Goal: Entertainment & Leisure: Browse casually

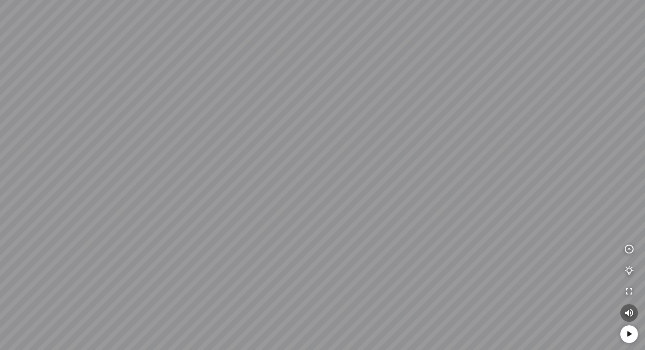
drag, startPoint x: 480, startPoint y: 74, endPoint x: 321, endPoint y: 211, distance: 209.5
click at [336, 202] on div at bounding box center [322, 175] width 645 height 350
drag, startPoint x: 244, startPoint y: 214, endPoint x: 96, endPoint y: 171, distance: 153.4
click at [97, 171] on div at bounding box center [322, 175] width 645 height 350
drag, startPoint x: 95, startPoint y: 170, endPoint x: 451, endPoint y: 147, distance: 357.5
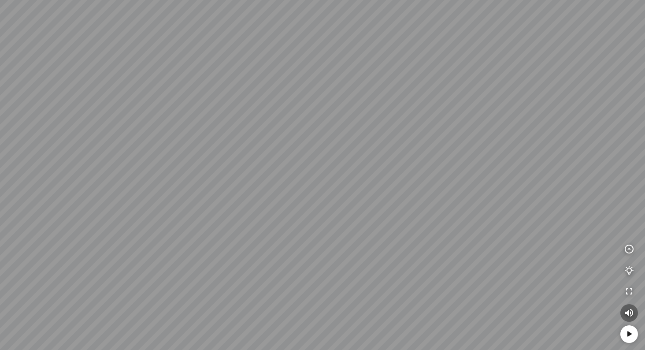
click at [380, 149] on div at bounding box center [322, 175] width 645 height 350
drag, startPoint x: 362, startPoint y: 134, endPoint x: 499, endPoint y: 140, distance: 137.1
click at [462, 142] on div at bounding box center [322, 175] width 645 height 350
drag, startPoint x: 260, startPoint y: 138, endPoint x: 475, endPoint y: 132, distance: 215.4
click at [421, 129] on div at bounding box center [322, 175] width 645 height 350
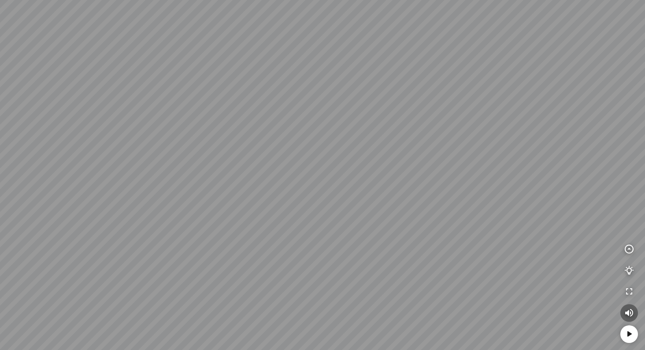
drag, startPoint x: 375, startPoint y: 141, endPoint x: 572, endPoint y: 142, distance: 196.9
click at [558, 142] on div at bounding box center [322, 175] width 645 height 350
drag, startPoint x: 513, startPoint y: 147, endPoint x: 546, endPoint y: 144, distance: 33.1
click at [545, 144] on div at bounding box center [322, 175] width 645 height 350
drag, startPoint x: 244, startPoint y: 169, endPoint x: 410, endPoint y: 164, distance: 166.1
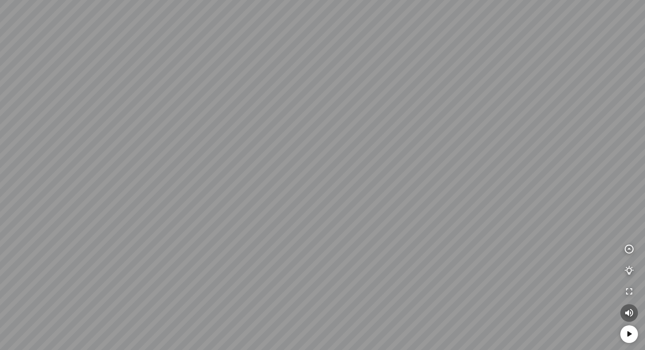
click at [389, 162] on div at bounding box center [322, 175] width 645 height 350
drag, startPoint x: 436, startPoint y: 166, endPoint x: 336, endPoint y: 162, distance: 100.1
click at [336, 162] on div at bounding box center [322, 175] width 645 height 350
drag, startPoint x: 336, startPoint y: 152, endPoint x: 228, endPoint y: 199, distance: 117.8
click at [235, 199] on div at bounding box center [322, 175] width 645 height 350
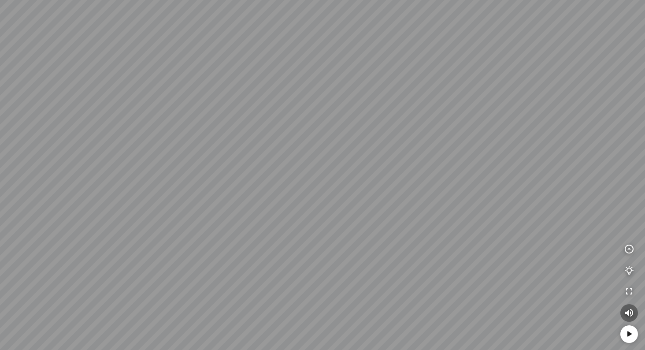
drag, startPoint x: 333, startPoint y: 193, endPoint x: 557, endPoint y: 135, distance: 231.1
click at [502, 148] on div at bounding box center [322, 175] width 645 height 350
click at [265, 228] on div at bounding box center [322, 175] width 645 height 350
drag, startPoint x: 261, startPoint y: 145, endPoint x: 525, endPoint y: 100, distance: 268.0
click at [469, 110] on div at bounding box center [322, 175] width 645 height 350
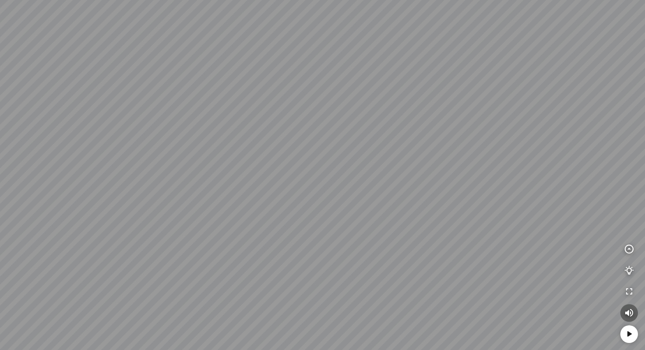
drag, startPoint x: 378, startPoint y: 113, endPoint x: 195, endPoint y: 143, distance: 185.7
click at [211, 140] on div at bounding box center [322, 175] width 645 height 350
drag, startPoint x: 381, startPoint y: 143, endPoint x: 159, endPoint y: 153, distance: 221.8
click at [185, 152] on div at bounding box center [322, 175] width 645 height 350
drag, startPoint x: 159, startPoint y: 152, endPoint x: 322, endPoint y: 135, distance: 164.3
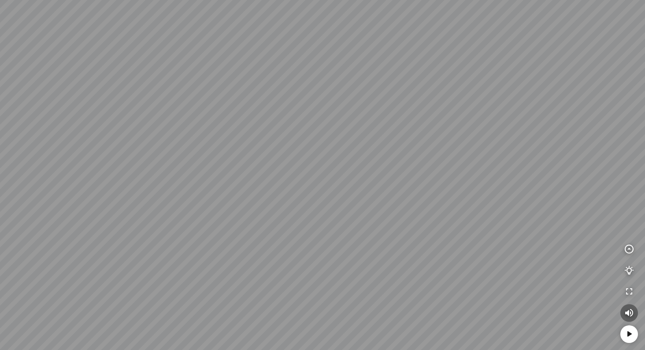
click at [322, 135] on div at bounding box center [322, 175] width 645 height 350
drag, startPoint x: 245, startPoint y: 135, endPoint x: 480, endPoint y: 105, distance: 237.1
click at [429, 111] on div at bounding box center [322, 175] width 645 height 350
drag, startPoint x: 355, startPoint y: 122, endPoint x: 465, endPoint y: 154, distance: 114.2
click at [465, 154] on div at bounding box center [322, 175] width 645 height 350
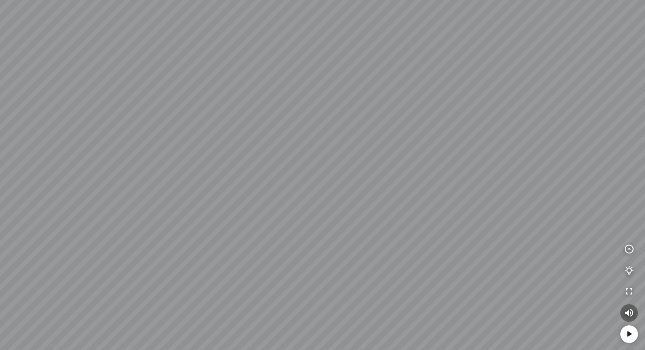
drag, startPoint x: 605, startPoint y: 174, endPoint x: 174, endPoint y: 115, distance: 435.6
click at [240, 128] on div at bounding box center [322, 175] width 645 height 350
drag, startPoint x: 366, startPoint y: 137, endPoint x: 172, endPoint y: 128, distance: 194.0
click at [192, 129] on div at bounding box center [322, 175] width 645 height 350
drag, startPoint x: 304, startPoint y: 129, endPoint x: 276, endPoint y: 262, distance: 136.1
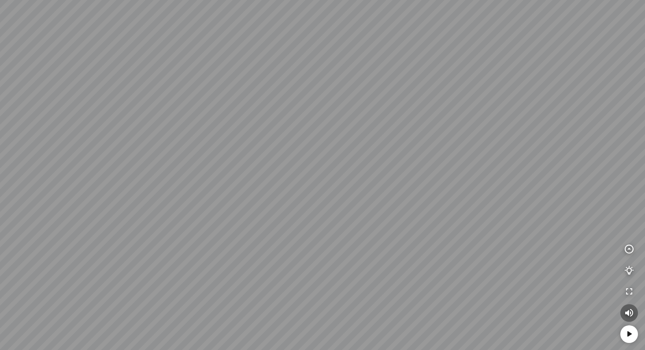
click at [276, 262] on div at bounding box center [322, 175] width 645 height 350
drag, startPoint x: 457, startPoint y: 239, endPoint x: 218, endPoint y: 195, distance: 242.3
click at [263, 203] on div at bounding box center [322, 175] width 645 height 350
drag, startPoint x: 402, startPoint y: 198, endPoint x: 165, endPoint y: 171, distance: 238.9
click at [203, 175] on div at bounding box center [322, 175] width 645 height 350
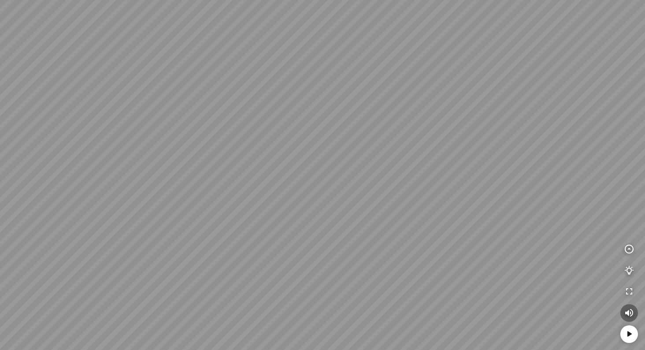
drag, startPoint x: 165, startPoint y: 171, endPoint x: 204, endPoint y: 222, distance: 64.4
click at [204, 222] on div at bounding box center [322, 175] width 645 height 350
drag, startPoint x: 195, startPoint y: 214, endPoint x: 291, endPoint y: 199, distance: 97.2
click at [284, 200] on div at bounding box center [322, 175] width 645 height 350
drag, startPoint x: 172, startPoint y: 144, endPoint x: 467, endPoint y: 131, distance: 295.8
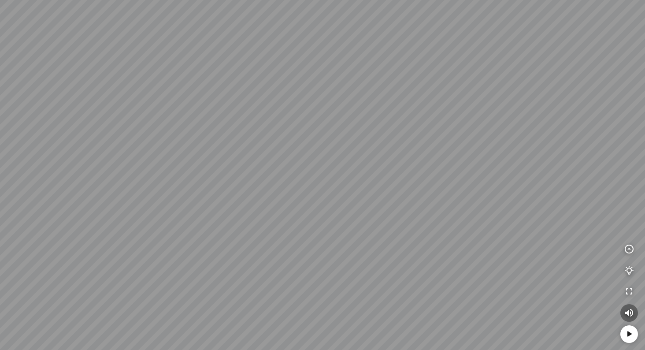
click at [406, 133] on div at bounding box center [322, 175] width 645 height 350
drag, startPoint x: 277, startPoint y: 130, endPoint x: 399, endPoint y: 148, distance: 122.3
click at [393, 147] on div at bounding box center [322, 175] width 645 height 350
click at [385, 170] on div at bounding box center [322, 175] width 645 height 350
drag, startPoint x: 440, startPoint y: 170, endPoint x: 193, endPoint y: 75, distance: 265.0
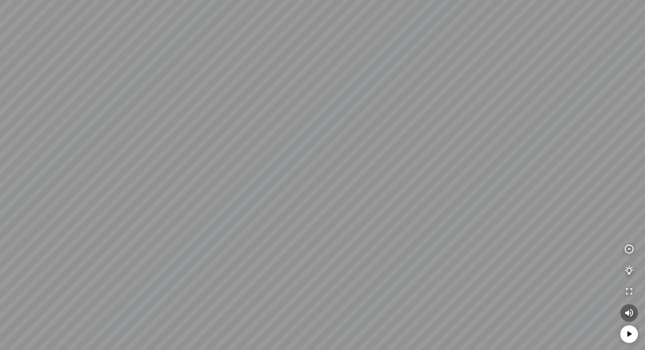
click at [204, 78] on div at bounding box center [322, 175] width 645 height 350
drag, startPoint x: 196, startPoint y: 85, endPoint x: 484, endPoint y: 153, distance: 296.3
click at [480, 153] on div at bounding box center [322, 175] width 645 height 350
drag, startPoint x: 420, startPoint y: 158, endPoint x: 432, endPoint y: 4, distance: 155.0
click at [453, 26] on div at bounding box center [322, 175] width 645 height 350
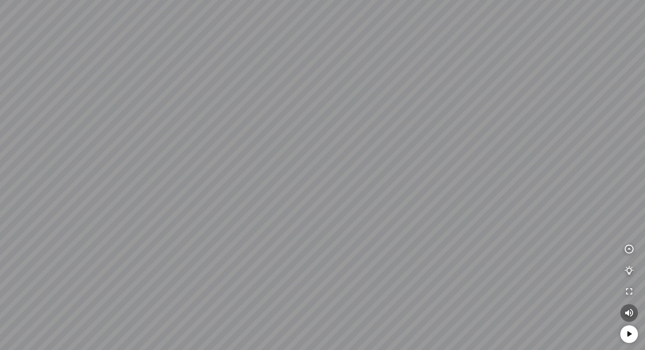
drag, startPoint x: 294, startPoint y: 111, endPoint x: 273, endPoint y: -39, distance: 151.2
click at [273, 0] on html "INFO: krpano 1.20.8 (build 2020-09-15) INFO: HTML5/Desktop - Microsoft Edge 139…" at bounding box center [322, 175] width 645 height 350
drag, startPoint x: 279, startPoint y: 86, endPoint x: 474, endPoint y: 352, distance: 329.9
click at [474, 349] on html "INFO: krpano 1.20.8 (build 2020-09-15) INFO: HTML5/Desktop - Microsoft Edge 139…" at bounding box center [322, 175] width 645 height 350
drag, startPoint x: 209, startPoint y: 141, endPoint x: 346, endPoint y: 154, distance: 138.0
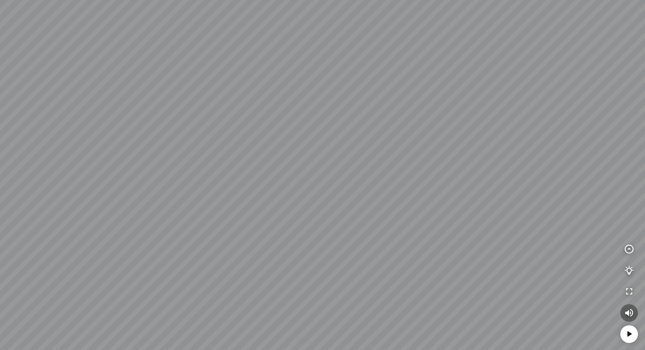
click at [313, 149] on div at bounding box center [322, 175] width 645 height 350
drag, startPoint x: 422, startPoint y: 161, endPoint x: 451, endPoint y: 164, distance: 28.8
click at [451, 164] on div at bounding box center [322, 175] width 645 height 350
drag, startPoint x: 451, startPoint y: 164, endPoint x: 465, endPoint y: 227, distance: 64.5
click at [465, 227] on div at bounding box center [322, 175] width 645 height 350
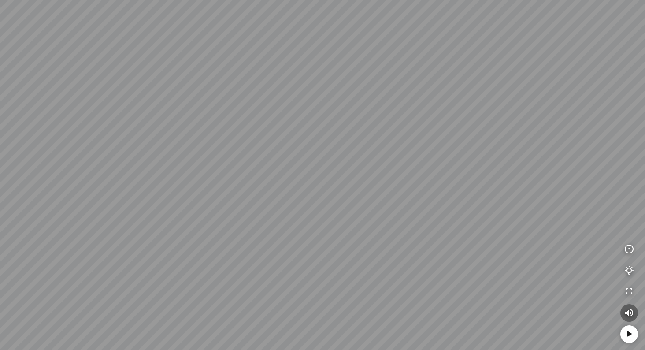
drag, startPoint x: 125, startPoint y: 124, endPoint x: 450, endPoint y: 161, distance: 326.6
click at [414, 155] on div at bounding box center [322, 175] width 645 height 350
drag, startPoint x: 359, startPoint y: 214, endPoint x: 374, endPoint y: 119, distance: 95.9
click at [373, 126] on div at bounding box center [322, 175] width 645 height 350
drag, startPoint x: 346, startPoint y: 139, endPoint x: 521, endPoint y: 173, distance: 177.6
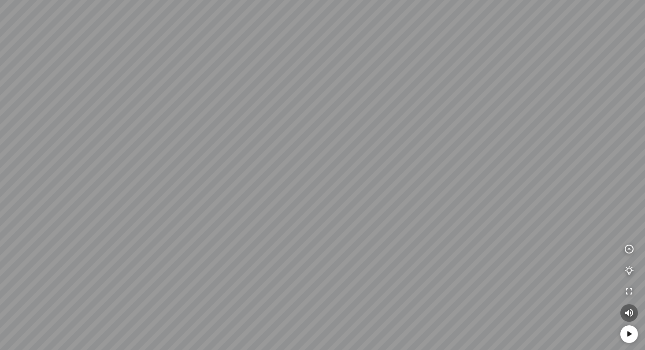
click at [503, 167] on div at bounding box center [322, 175] width 645 height 350
drag, startPoint x: 272, startPoint y: 174, endPoint x: 481, endPoint y: 215, distance: 212.9
click at [472, 213] on div at bounding box center [322, 175] width 645 height 350
drag, startPoint x: 369, startPoint y: 231, endPoint x: 431, endPoint y: 190, distance: 73.8
click at [422, 194] on div at bounding box center [322, 175] width 645 height 350
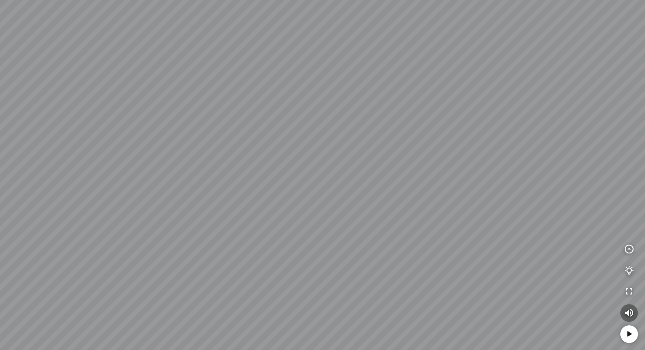
drag, startPoint x: 310, startPoint y: 196, endPoint x: 111, endPoint y: 147, distance: 205.7
click at [223, 164] on div at bounding box center [322, 175] width 645 height 350
drag, startPoint x: 422, startPoint y: 173, endPoint x: 168, endPoint y: 191, distance: 255.2
click at [192, 194] on div at bounding box center [322, 175] width 645 height 350
drag, startPoint x: 318, startPoint y: 176, endPoint x: 586, endPoint y: 244, distance: 276.2
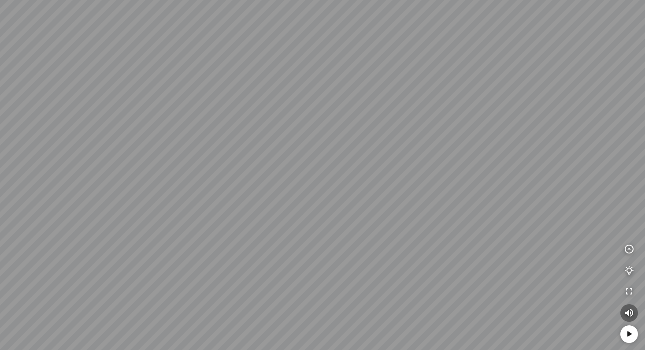
click at [565, 248] on div at bounding box center [322, 175] width 645 height 350
drag, startPoint x: 222, startPoint y: 222, endPoint x: 520, endPoint y: 207, distance: 299.0
click at [488, 208] on div at bounding box center [322, 175] width 645 height 350
drag, startPoint x: 239, startPoint y: 210, endPoint x: 583, endPoint y: 195, distance: 343.8
click at [493, 194] on div at bounding box center [322, 175] width 645 height 350
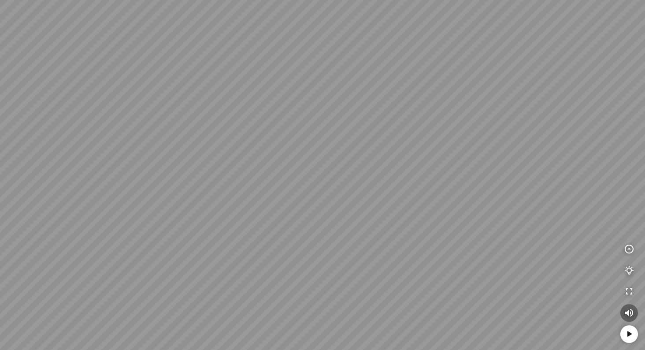
drag, startPoint x: 234, startPoint y: 207, endPoint x: 445, endPoint y: 213, distance: 211.5
click at [364, 206] on div at bounding box center [322, 175] width 645 height 350
drag, startPoint x: 424, startPoint y: 212, endPoint x: 509, endPoint y: 230, distance: 87.0
click at [509, 230] on div at bounding box center [322, 175] width 645 height 350
click at [211, 241] on div at bounding box center [322, 175] width 645 height 350
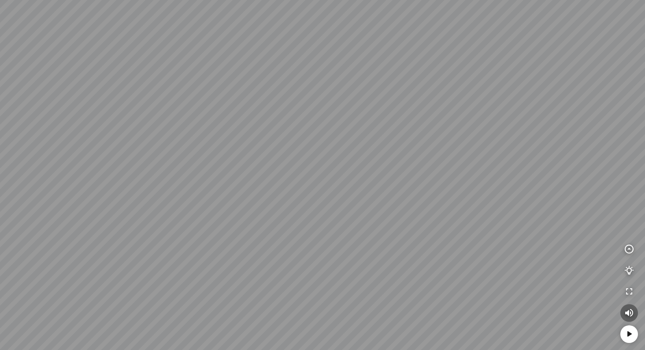
click at [208, 249] on div at bounding box center [322, 175] width 645 height 350
drag, startPoint x: 227, startPoint y: 240, endPoint x: 642, endPoint y: 196, distance: 417.3
click at [596, 191] on div at bounding box center [322, 175] width 645 height 350
drag, startPoint x: 179, startPoint y: 162, endPoint x: 544, endPoint y: 200, distance: 367.5
click at [446, 180] on div at bounding box center [322, 175] width 645 height 350
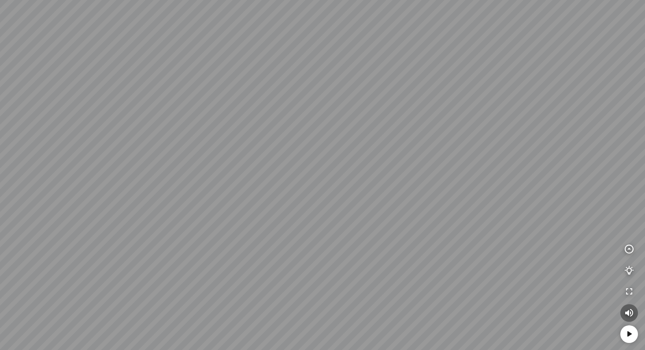
drag, startPoint x: 288, startPoint y: 188, endPoint x: 536, endPoint y: 176, distance: 247.4
click at [497, 176] on div at bounding box center [322, 175] width 645 height 350
drag, startPoint x: 342, startPoint y: 196, endPoint x: 347, endPoint y: 222, distance: 25.7
click at [346, 229] on div at bounding box center [322, 175] width 645 height 350
drag, startPoint x: 156, startPoint y: 169, endPoint x: 556, endPoint y: 199, distance: 401.5
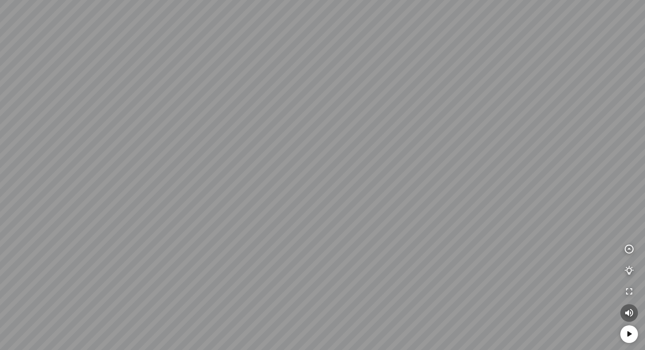
click at [531, 196] on div at bounding box center [322, 175] width 645 height 350
drag, startPoint x: 503, startPoint y: 255, endPoint x: 525, endPoint y: 161, distance: 97.1
click at [525, 163] on div at bounding box center [322, 175] width 645 height 350
drag, startPoint x: 525, startPoint y: 160, endPoint x: 285, endPoint y: 186, distance: 241.0
click at [304, 190] on div at bounding box center [322, 175] width 645 height 350
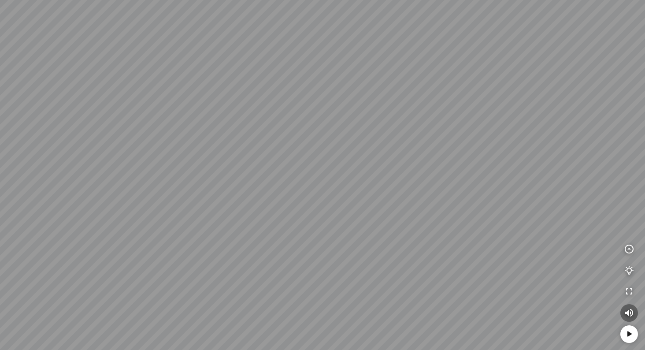
drag, startPoint x: 525, startPoint y: 178, endPoint x: 283, endPoint y: 203, distance: 242.7
click at [343, 203] on div at bounding box center [322, 175] width 645 height 350
drag, startPoint x: 473, startPoint y: 208, endPoint x: 219, endPoint y: 202, distance: 254.2
click at [261, 208] on div at bounding box center [322, 175] width 645 height 350
drag, startPoint x: 471, startPoint y: 200, endPoint x: 305, endPoint y: 200, distance: 166.5
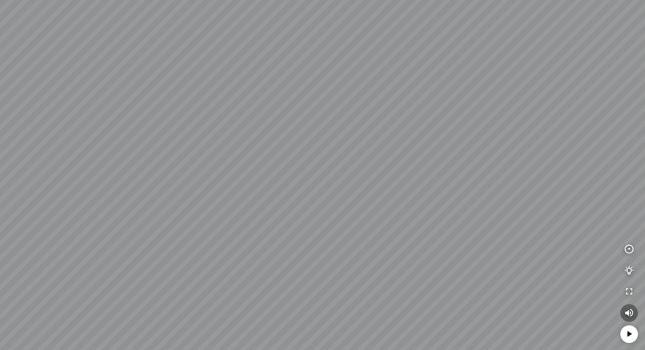
click at [317, 201] on div at bounding box center [322, 175] width 645 height 350
drag, startPoint x: 346, startPoint y: 190, endPoint x: 409, endPoint y: 226, distance: 72.4
click at [399, 232] on div at bounding box center [322, 175] width 645 height 350
drag, startPoint x: 233, startPoint y: 263, endPoint x: 458, endPoint y: 251, distance: 225.8
click at [433, 252] on div at bounding box center [322, 175] width 645 height 350
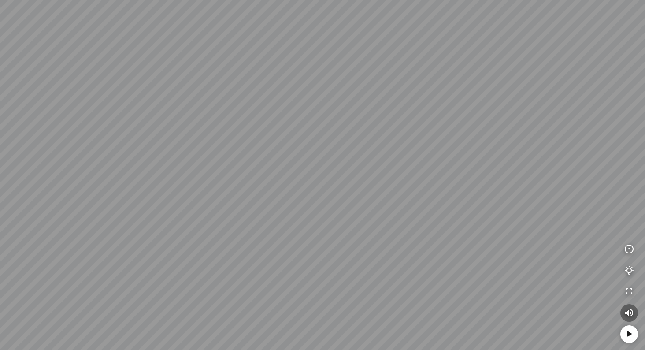
drag, startPoint x: 377, startPoint y: 103, endPoint x: 211, endPoint y: 159, distance: 175.6
click at [211, 159] on div at bounding box center [322, 175] width 645 height 350
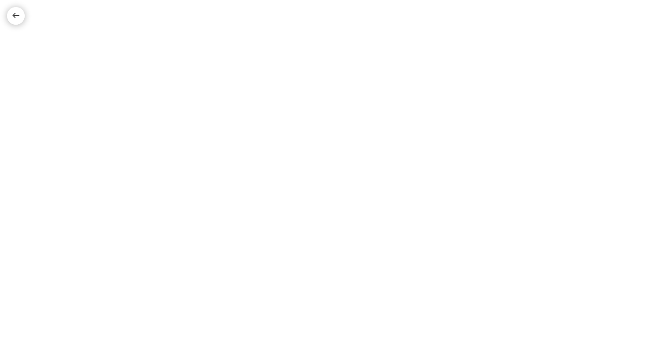
click at [14, 14] on div at bounding box center [16, 16] width 11 height 11
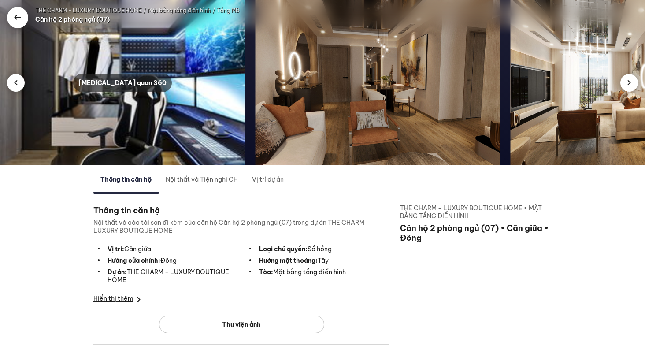
click at [20, 25] on div at bounding box center [17, 17] width 21 height 21
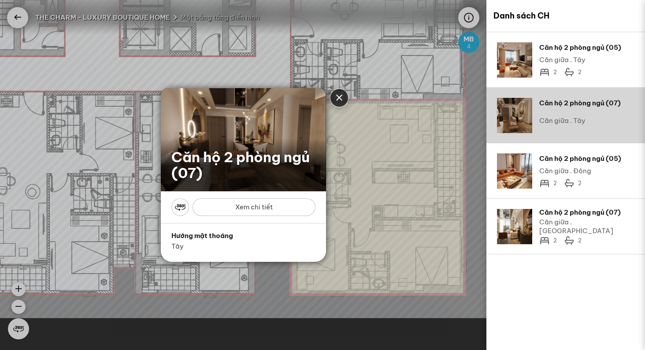
click at [338, 97] on div "Close" at bounding box center [339, 97] width 11 height 11
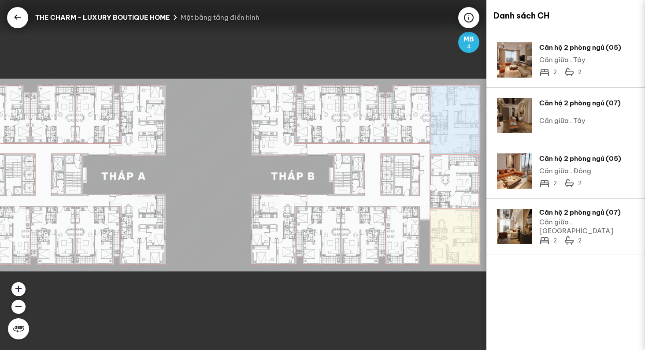
click at [21, 324] on div at bounding box center [18, 328] width 11 height 11
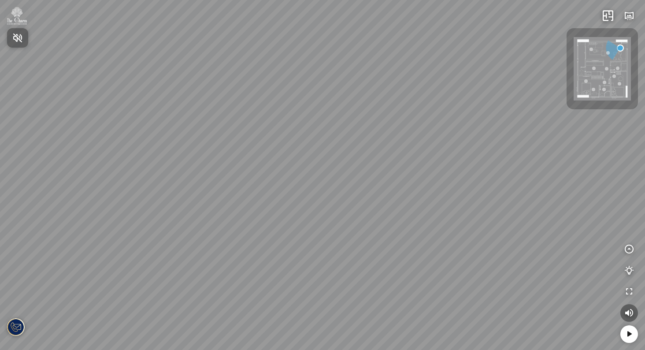
drag, startPoint x: 348, startPoint y: 192, endPoint x: 292, endPoint y: 98, distance: 109.6
click at [292, 98] on div at bounding box center [322, 175] width 645 height 350
drag, startPoint x: 278, startPoint y: 154, endPoint x: 379, endPoint y: 125, distance: 105.3
click at [352, 130] on div at bounding box center [322, 175] width 645 height 350
click at [629, 311] on icon "button" at bounding box center [629, 312] width 11 height 11
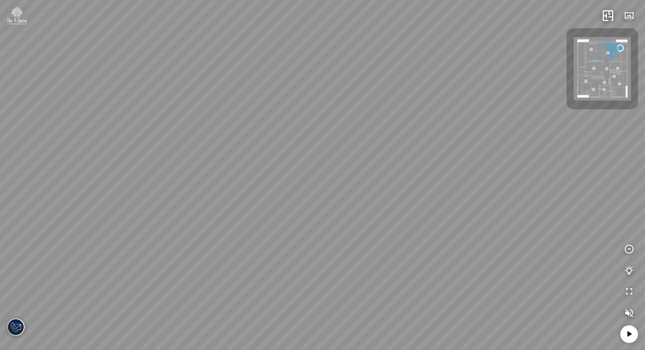
drag, startPoint x: 399, startPoint y: 201, endPoint x: 307, endPoint y: 180, distance: 94.0
click at [333, 184] on div at bounding box center [322, 175] width 645 height 350
drag, startPoint x: 246, startPoint y: 174, endPoint x: 304, endPoint y: 187, distance: 60.0
click at [303, 180] on div at bounding box center [322, 175] width 645 height 350
click at [249, 230] on div at bounding box center [322, 175] width 645 height 350
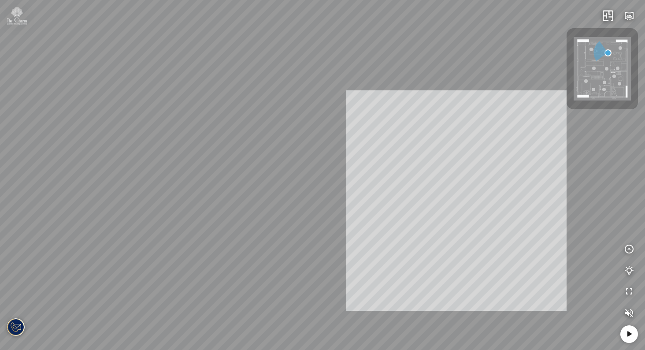
click at [502, 200] on div "Phòng ngủ master Phòng ngủ nhỏ INFO: krpano 1.20.8 (build 2020-09-15) INFO: HTM…" at bounding box center [322, 175] width 645 height 350
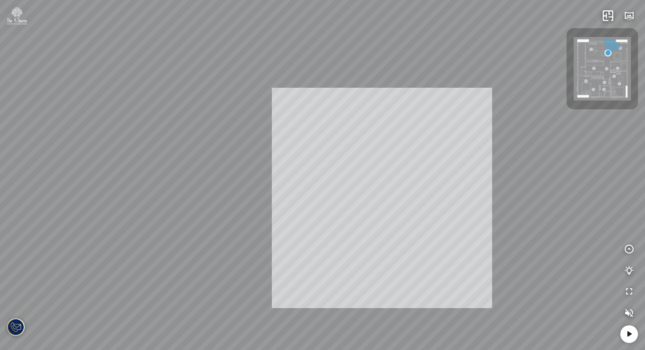
click at [375, 185] on div "Phòng ngủ master Phòng ngủ nhỏ INFO: krpano 1.20.8 (build 2020-09-15) INFO: HTM…" at bounding box center [322, 175] width 645 height 350
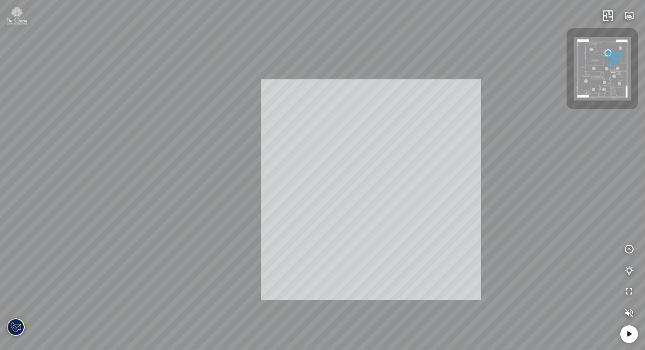
click at [350, 170] on div "Phòng ngủ master Phòng ngủ nhỏ INFO: krpano 1.20.8 (build 2020-09-15) INFO: HTM…" at bounding box center [322, 175] width 645 height 350
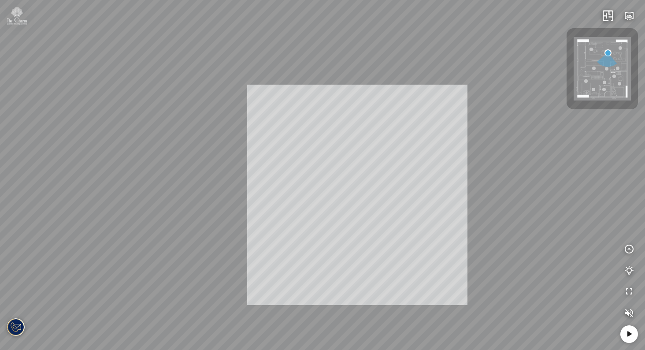
click at [380, 210] on div "Phòng ngủ master Phòng ngủ nhỏ INFO: krpano 1.20.8 (build 2020-09-15) INFO: HTM…" at bounding box center [322, 175] width 645 height 350
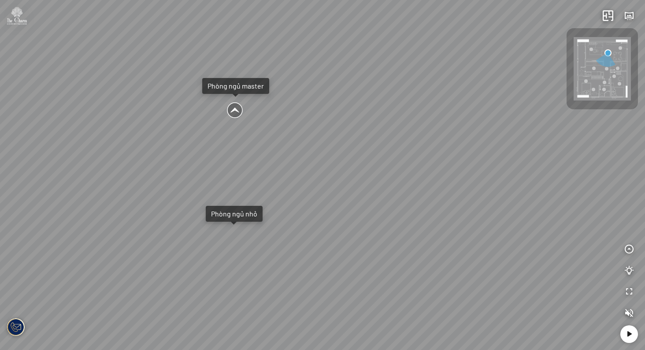
click at [237, 110] on div at bounding box center [234, 110] width 17 height 17
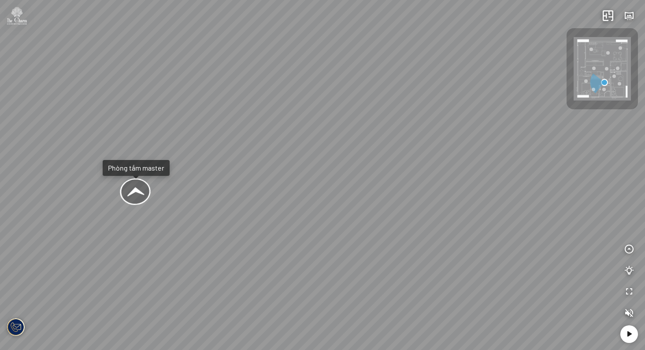
click at [373, 238] on div "Phòng khách Phòng tắm master" at bounding box center [322, 175] width 645 height 350
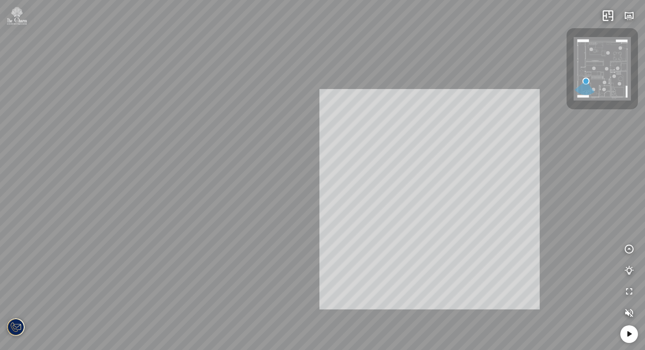
click at [391, 204] on div "INFO: krpano 1.20.8 (build 2020-09-15) INFO: HTML5/Desktop - Microsoft Edge 139…" at bounding box center [322, 175] width 645 height 350
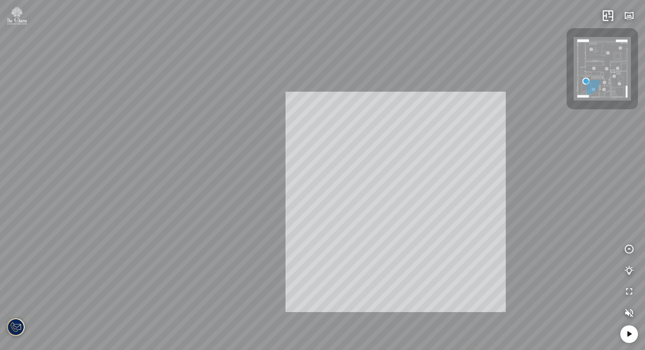
click at [382, 200] on div "INFO: krpano 1.20.8 (build 2020-09-15) INFO: HTML5/Desktop - Microsoft Edge 139…" at bounding box center [322, 175] width 645 height 350
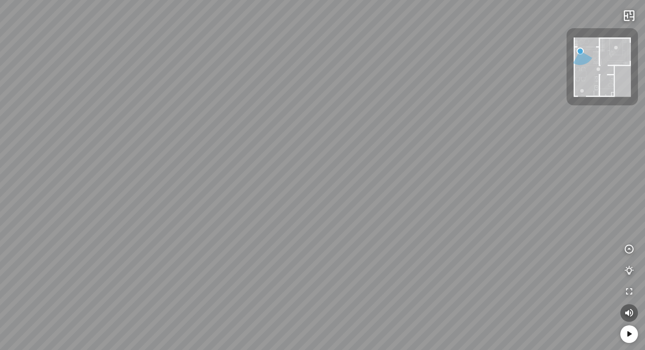
click at [356, 154] on div at bounding box center [322, 175] width 645 height 350
drag, startPoint x: 359, startPoint y: 188, endPoint x: 267, endPoint y: 156, distance: 97.4
click at [267, 156] on div at bounding box center [322, 175] width 645 height 350
drag, startPoint x: 266, startPoint y: 156, endPoint x: 366, endPoint y: 162, distance: 100.1
click at [366, 162] on div at bounding box center [322, 175] width 645 height 350
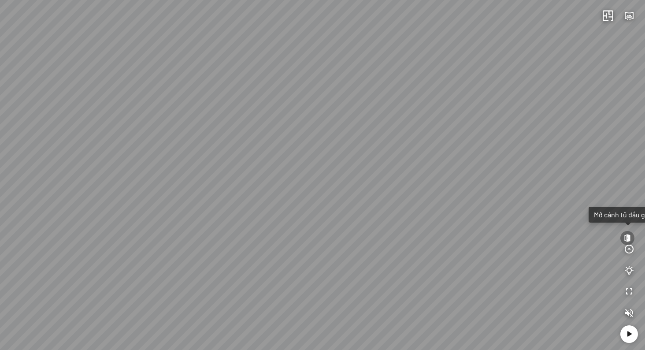
click at [173, 144] on div "Livingroom Bathroom Mở cánh tủ áo Mở cánh tủ đầu giường" at bounding box center [322, 175] width 645 height 350
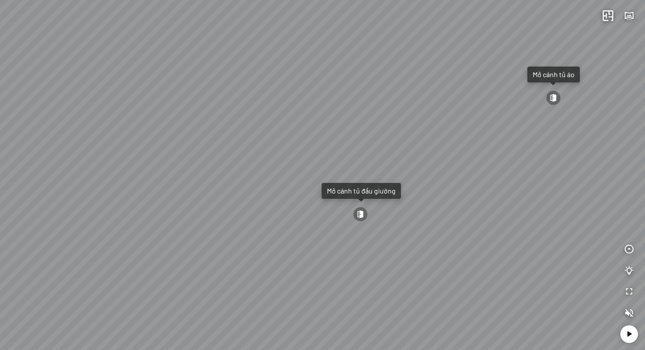
click at [361, 215] on div at bounding box center [360, 214] width 15 height 15
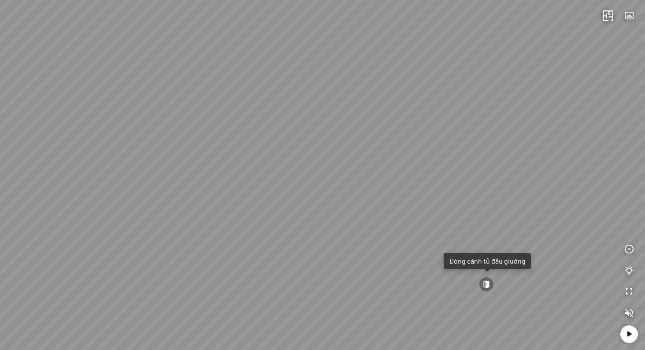
click at [489, 284] on div at bounding box center [486, 284] width 15 height 15
drag, startPoint x: 404, startPoint y: 200, endPoint x: 291, endPoint y: 175, distance: 115.5
click at [291, 175] on div "Livingroom Bathroom Mở cánh tủ áo Mở cánh tủ đầu giường" at bounding box center [322, 175] width 645 height 350
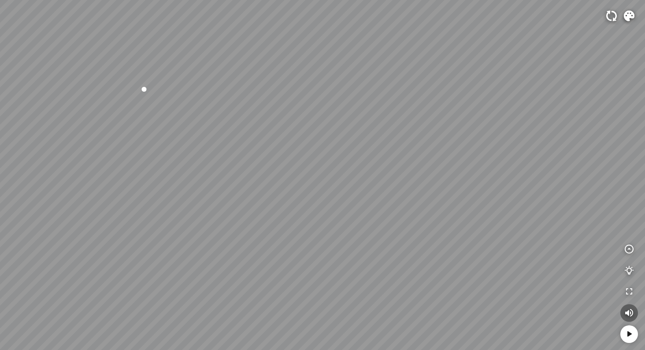
drag, startPoint x: 0, startPoint y: 0, endPoint x: 179, endPoint y: 144, distance: 229.6
click at [186, 144] on div at bounding box center [322, 175] width 645 height 350
drag, startPoint x: 203, startPoint y: 162, endPoint x: 0, endPoint y: 175, distance: 203.0
click at [31, 167] on div at bounding box center [322, 175] width 645 height 350
drag, startPoint x: 310, startPoint y: 167, endPoint x: 155, endPoint y: 223, distance: 165.4
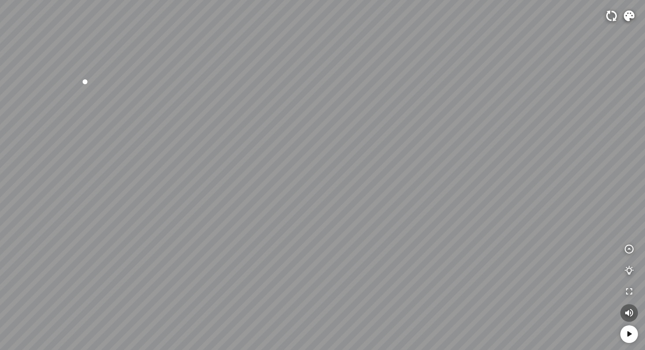
click at [193, 217] on div at bounding box center [322, 175] width 645 height 350
drag, startPoint x: 155, startPoint y: 223, endPoint x: 266, endPoint y: 216, distance: 112.1
click at [262, 217] on div at bounding box center [322, 175] width 645 height 350
drag, startPoint x: 206, startPoint y: 220, endPoint x: 365, endPoint y: 206, distance: 159.6
click at [365, 206] on div at bounding box center [322, 175] width 645 height 350
